Goal: Task Accomplishment & Management: Use online tool/utility

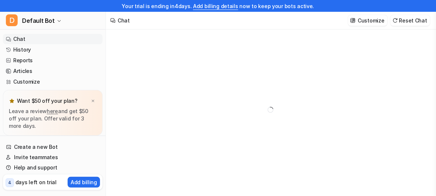
type textarea "**********"
click at [15, 50] on link "History" at bounding box center [53, 49] width 100 height 10
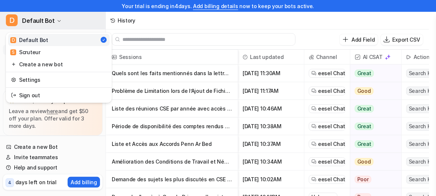
click at [49, 22] on span "Default Bot" at bounding box center [38, 20] width 33 height 10
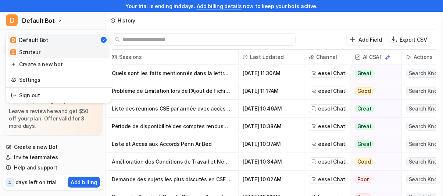
click at [19, 52] on div "S Scruteur" at bounding box center [25, 52] width 30 height 8
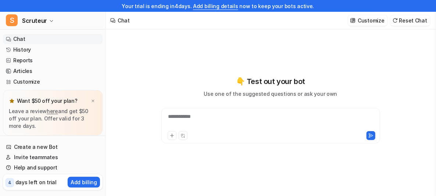
type textarea "**********"
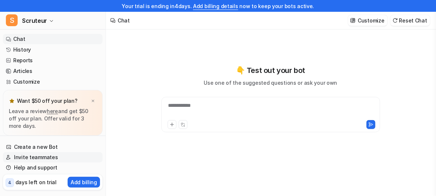
scroll to position [11, 0]
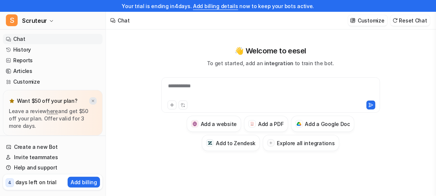
click at [91, 99] on img at bounding box center [93, 101] width 4 height 5
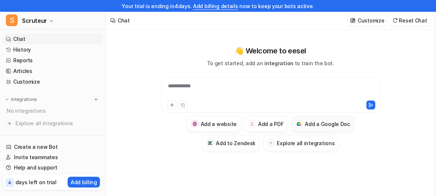
click at [307, 125] on h3 "Add a Google Doc" at bounding box center [327, 124] width 45 height 8
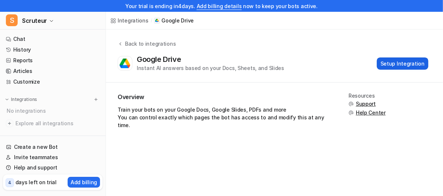
click at [401, 64] on button "Setup Integration" at bounding box center [402, 63] width 51 height 12
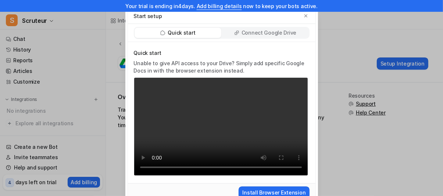
click at [256, 32] on p "Connect Google Drive" at bounding box center [269, 32] width 55 height 7
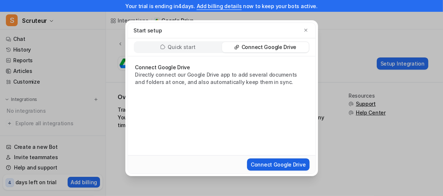
click at [282, 162] on button "Connect Google Drive" at bounding box center [278, 164] width 62 height 12
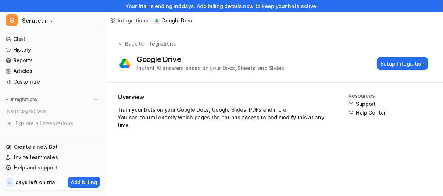
scroll to position [46, 0]
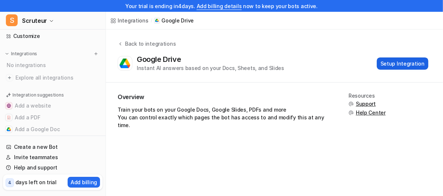
click at [394, 60] on button "Setup Integration" at bounding box center [402, 63] width 51 height 12
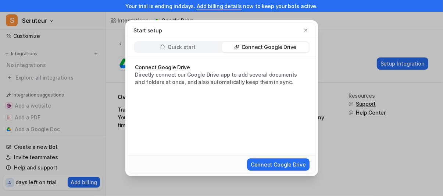
click at [281, 49] on p "Connect Google Drive" at bounding box center [269, 46] width 55 height 7
click at [275, 164] on button "Connect Google Drive" at bounding box center [278, 164] width 62 height 12
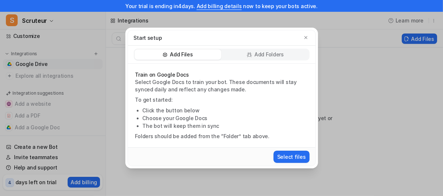
click at [262, 58] on p "Add Folders" at bounding box center [268, 54] width 29 height 7
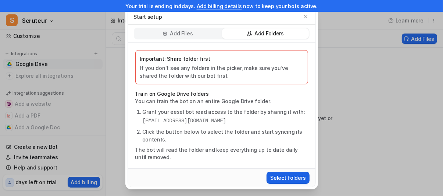
click at [289, 174] on button "Select folders" at bounding box center [288, 177] width 43 height 12
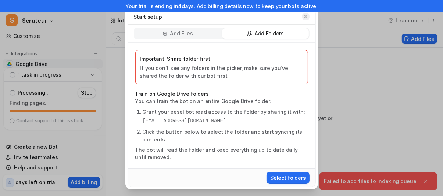
click at [305, 17] on icon "button" at bounding box center [305, 16] width 3 height 3
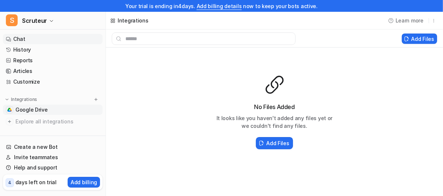
click at [33, 39] on link "Chat" at bounding box center [53, 39] width 100 height 10
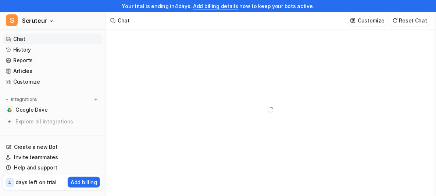
type textarea "**********"
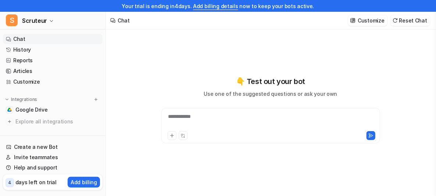
click at [198, 115] on div "**********" at bounding box center [270, 121] width 215 height 17
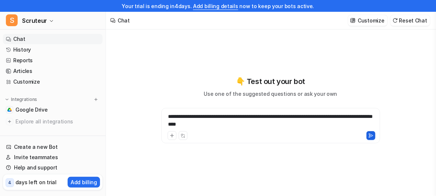
click at [370, 136] on icon at bounding box center [370, 135] width 5 height 5
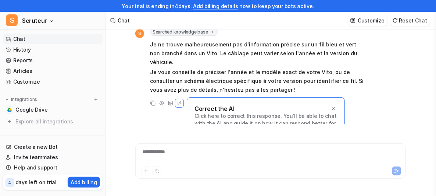
scroll to position [39, 0]
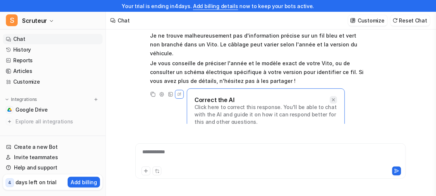
click at [334, 98] on icon at bounding box center [333, 99] width 3 height 3
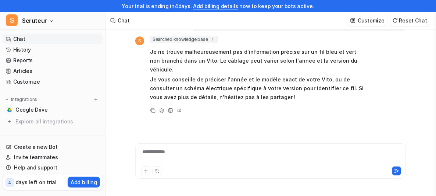
scroll to position [13, 0]
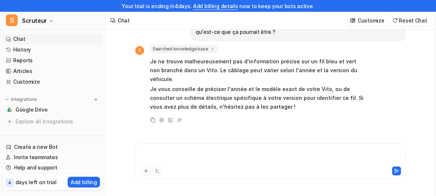
click at [201, 155] on div at bounding box center [270, 156] width 267 height 17
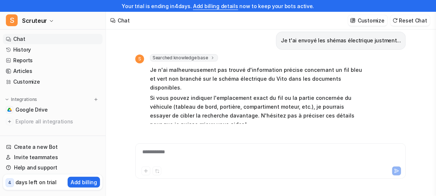
scroll to position [118, 0]
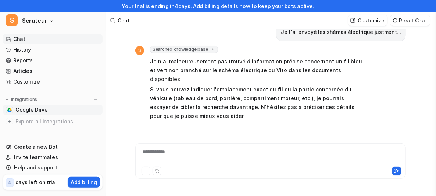
click at [62, 109] on link "Google Drive" at bounding box center [53, 109] width 100 height 10
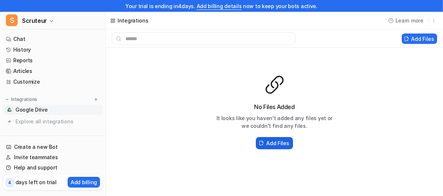
click at [277, 141] on h2 "Add Files" at bounding box center [277, 143] width 23 height 8
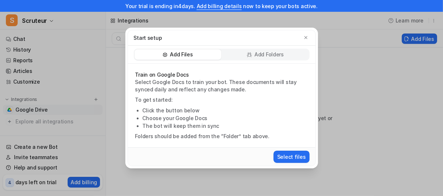
click at [276, 56] on p "Add Folders" at bounding box center [268, 54] width 29 height 7
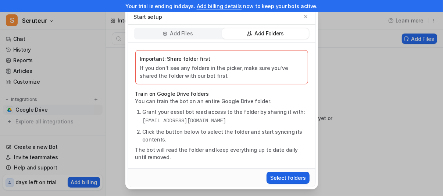
click at [296, 175] on button "Select folders" at bounding box center [288, 177] width 43 height 12
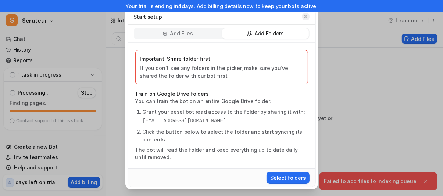
click at [308, 16] on button "button" at bounding box center [305, 16] width 7 height 7
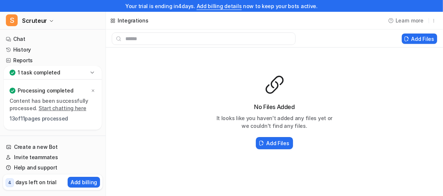
click at [92, 70] on icon at bounding box center [92, 72] width 7 height 7
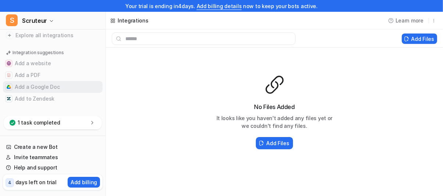
scroll to position [40, 0]
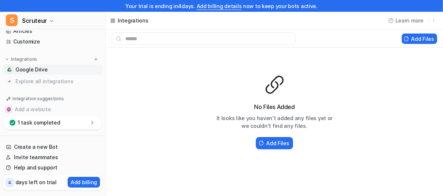
click at [93, 125] on icon at bounding box center [92, 122] width 7 height 7
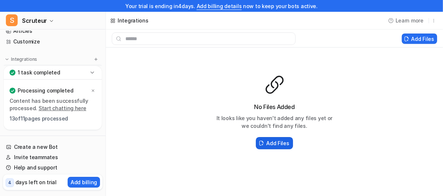
click at [263, 145] on icon at bounding box center [261, 143] width 5 height 6
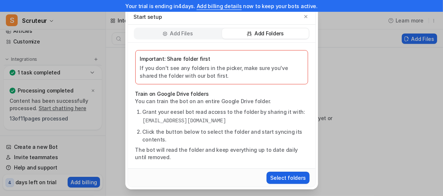
click at [295, 183] on button "Select folders" at bounding box center [288, 177] width 43 height 12
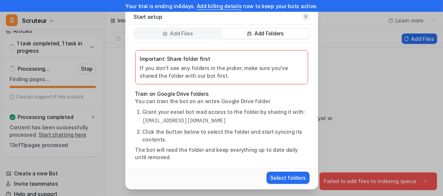
click at [307, 18] on icon "button" at bounding box center [305, 16] width 3 height 3
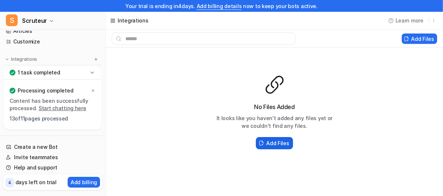
click at [267, 143] on h2 "Add Files" at bounding box center [277, 143] width 23 height 8
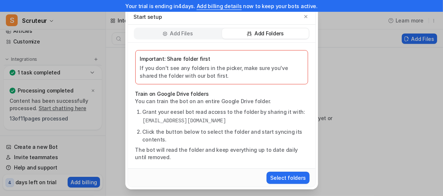
drag, startPoint x: 270, startPoint y: 36, endPoint x: 278, endPoint y: 129, distance: 92.9
click at [270, 37] on p "Add Folders" at bounding box center [268, 33] width 29 height 7
click at [294, 180] on button "Select folders" at bounding box center [288, 177] width 43 height 12
click at [260, 27] on div "Add Files Add Folders" at bounding box center [222, 34] width 188 height 18
click at [261, 33] on p "Add Folders" at bounding box center [268, 33] width 29 height 7
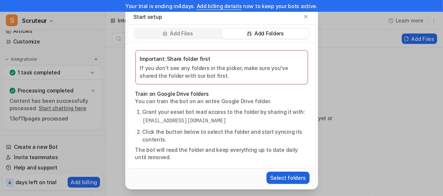
click at [302, 182] on button "Select folders" at bounding box center [288, 177] width 43 height 12
